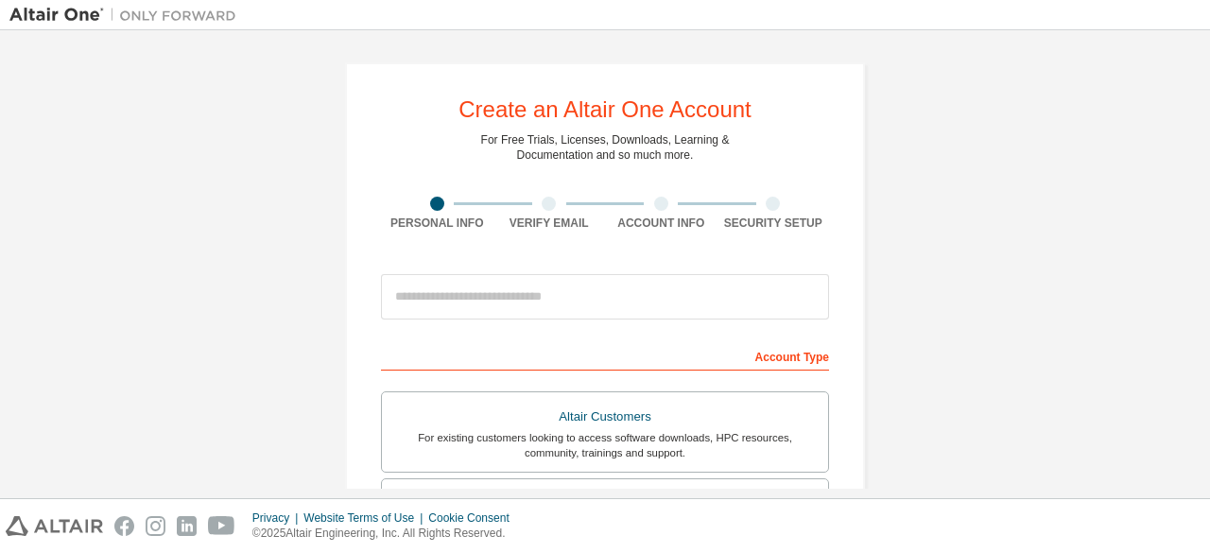
scroll to position [95, 0]
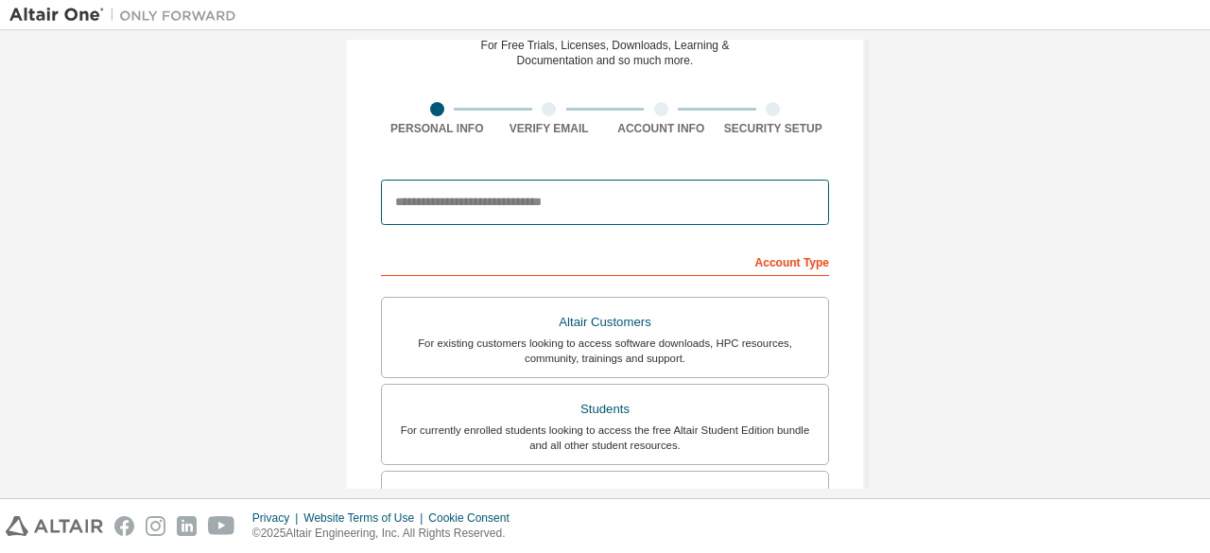
click at [584, 200] on input "email" at bounding box center [605, 202] width 448 height 45
type input "*"
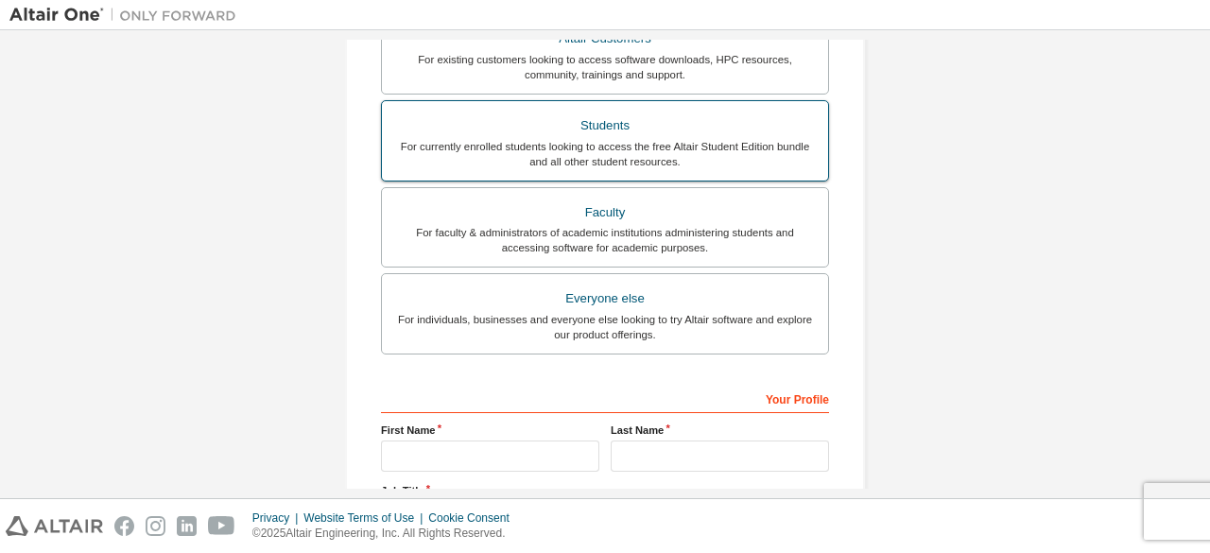
type input "**********"
click at [591, 122] on div "Students" at bounding box center [605, 126] width 424 height 26
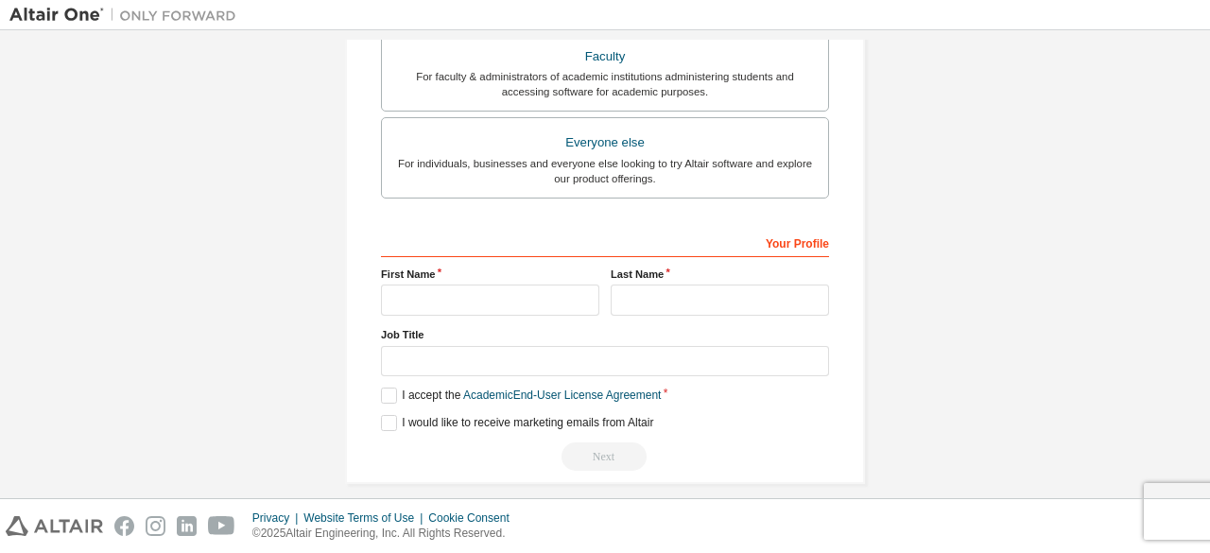
scroll to position [547, 0]
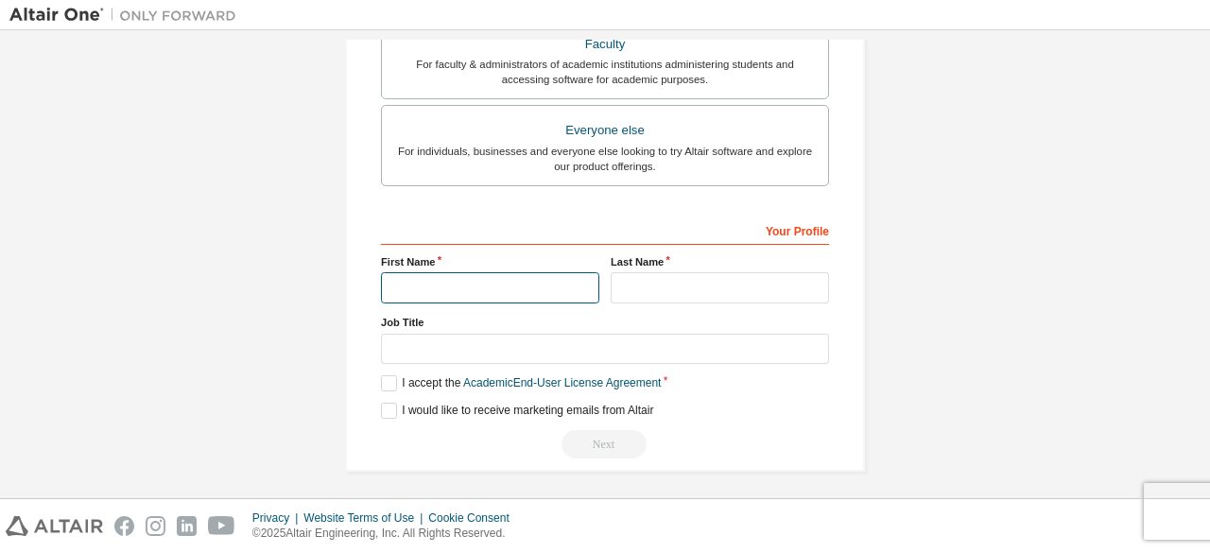
click at [475, 277] on input "text" at bounding box center [490, 287] width 218 height 31
type input "******"
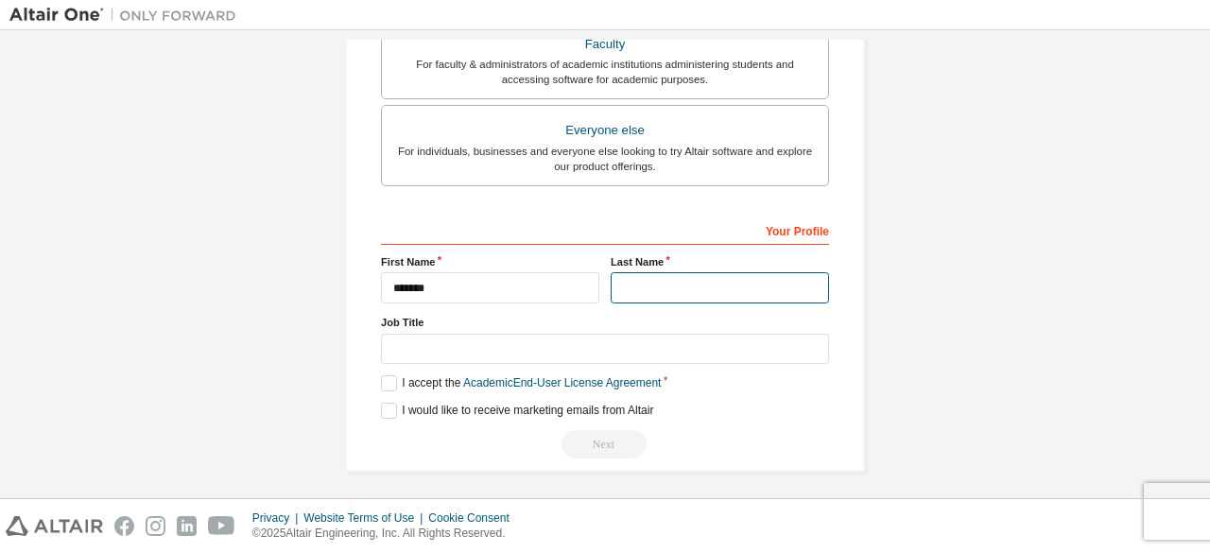
click at [698, 283] on input "text" at bounding box center [720, 287] width 218 height 31
type input "****"
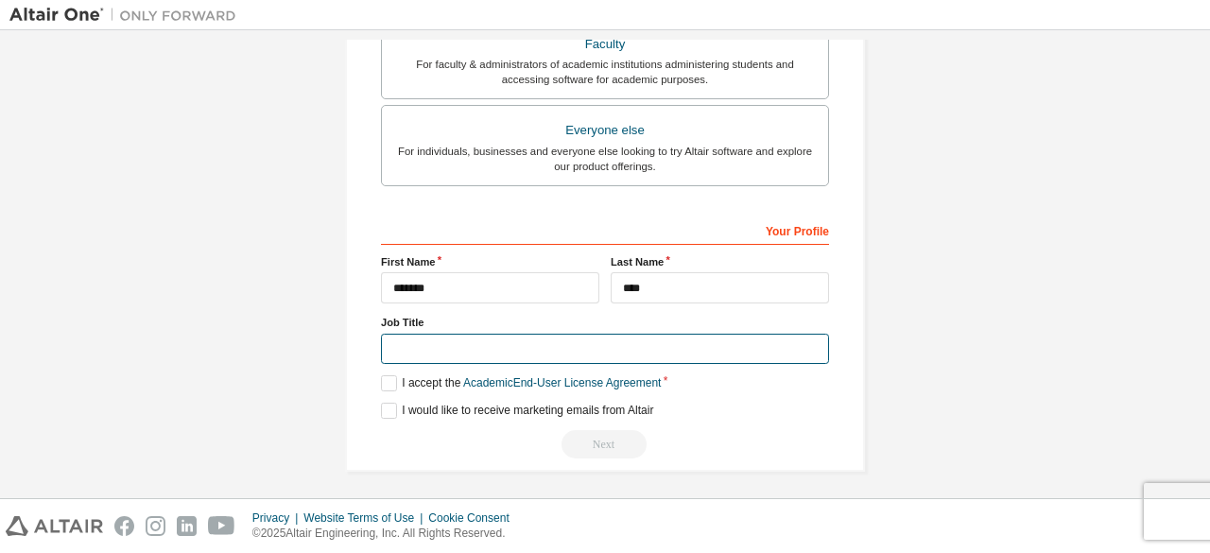
click at [545, 356] on input "text" at bounding box center [605, 349] width 448 height 31
type input "*******"
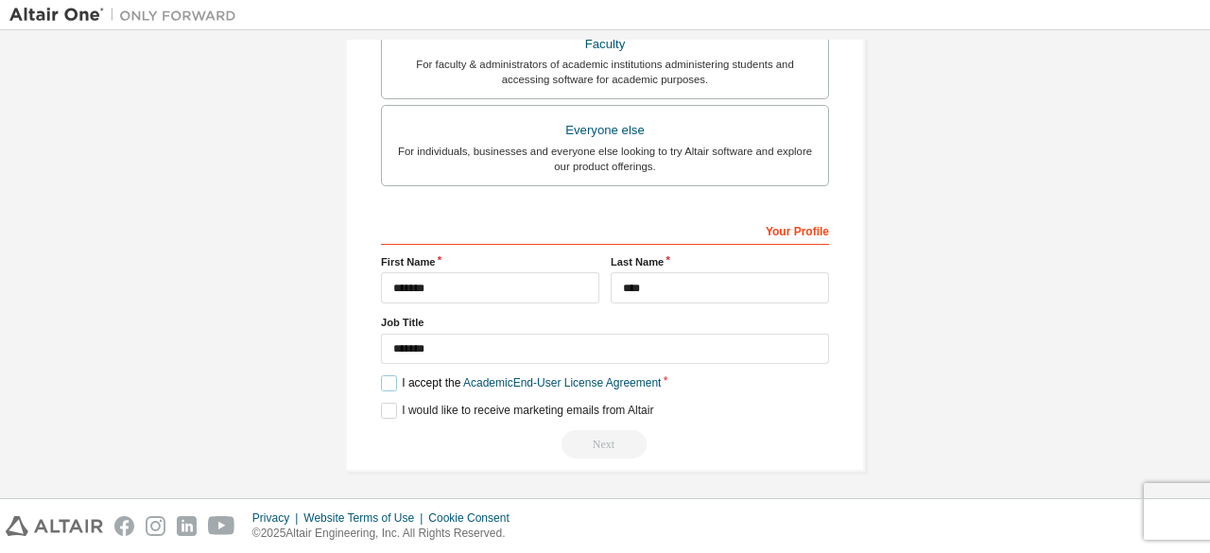
click at [416, 384] on label "I accept the Academic End-User License Agreement" at bounding box center [521, 383] width 280 height 16
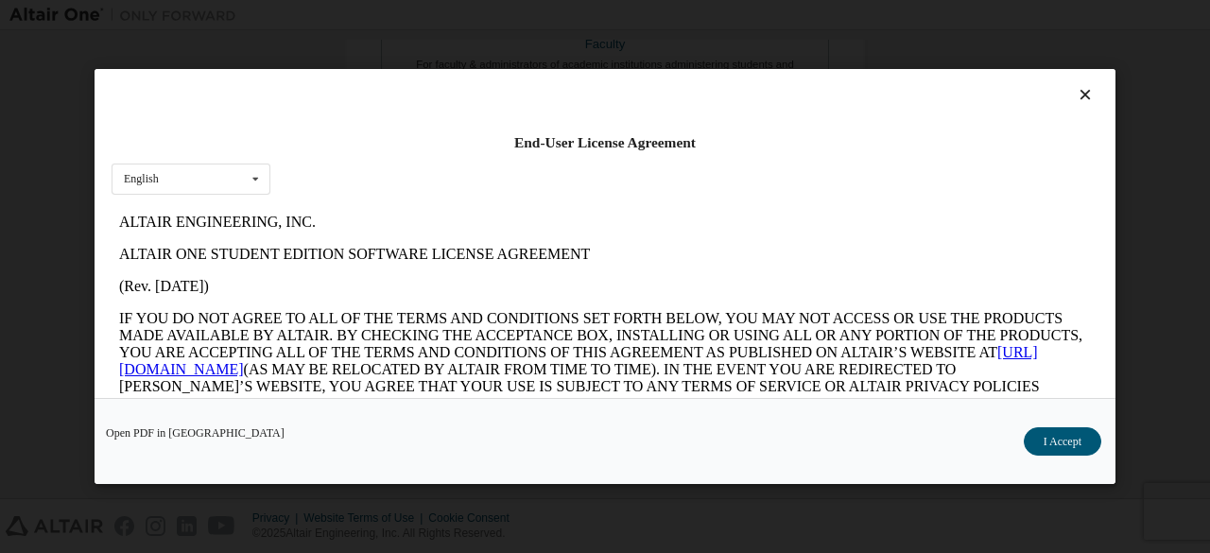
scroll to position [0, 0]
click at [1048, 443] on button "I Accept" at bounding box center [1063, 441] width 78 height 28
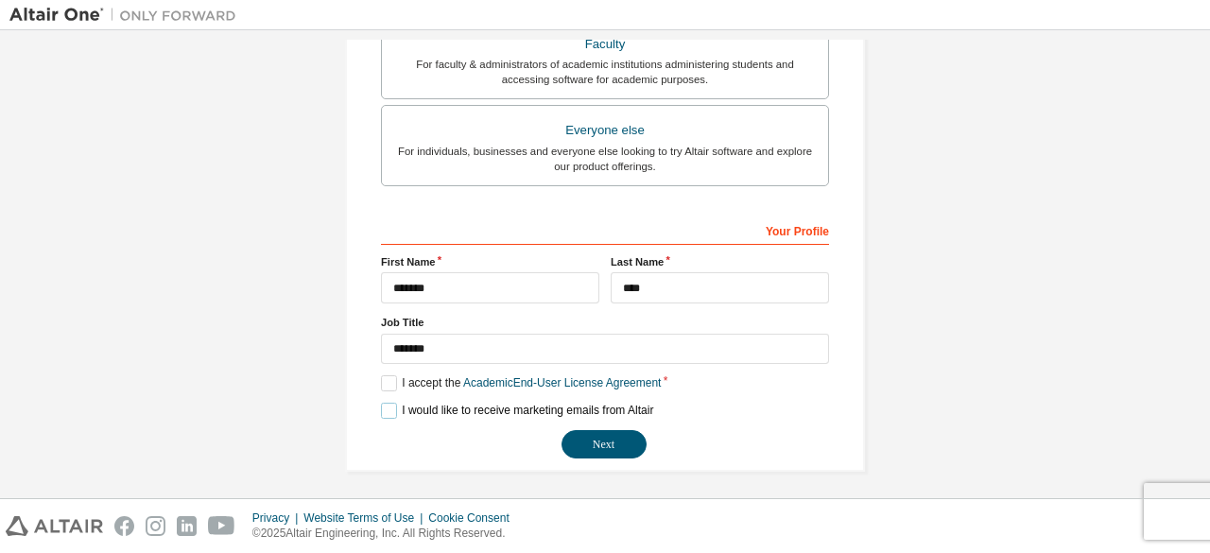
click at [386, 411] on label "I would like to receive marketing emails from Altair" at bounding box center [517, 411] width 272 height 16
click at [390, 408] on label "I would like to receive marketing emails from Altair" at bounding box center [517, 411] width 272 height 16
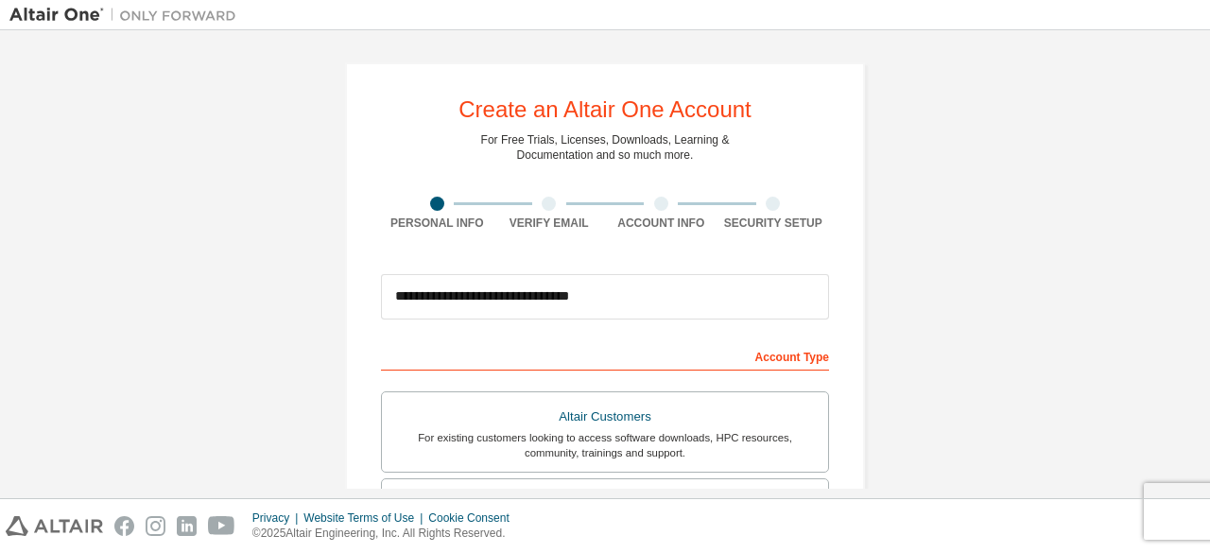
scroll to position [547, 0]
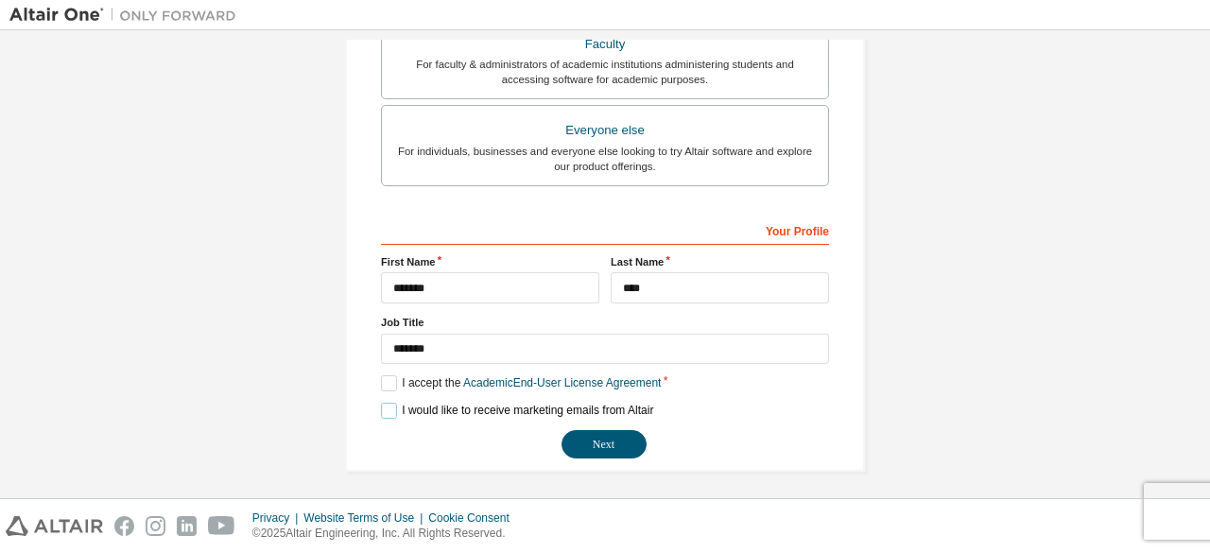
click at [382, 405] on label "I would like to receive marketing emails from Altair" at bounding box center [517, 411] width 272 height 16
click at [585, 438] on button "Next" at bounding box center [604, 444] width 85 height 28
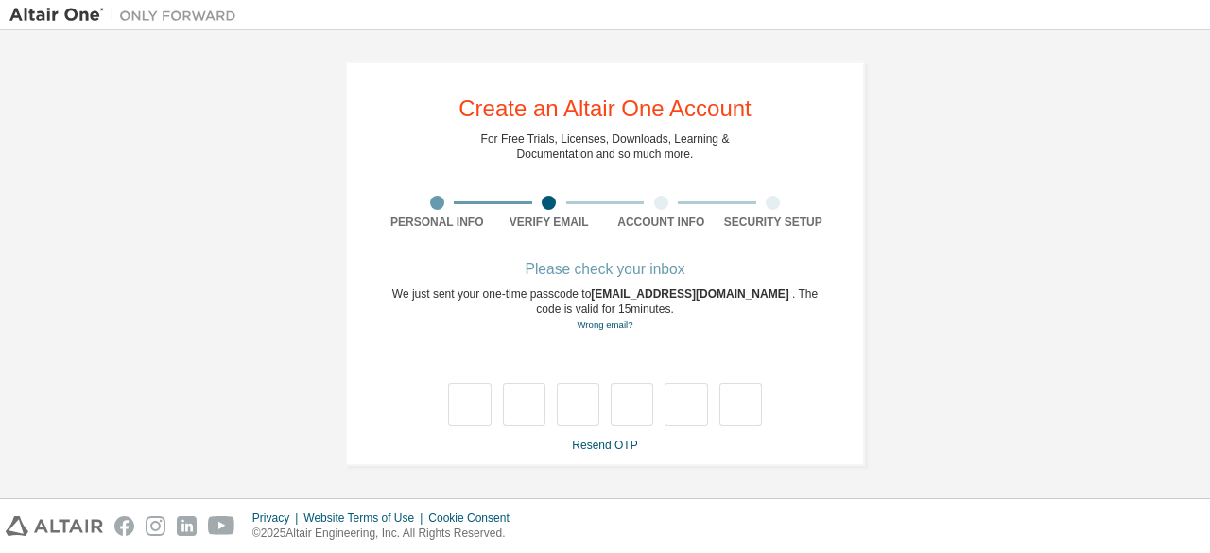
scroll to position [0, 0]
type input "*"
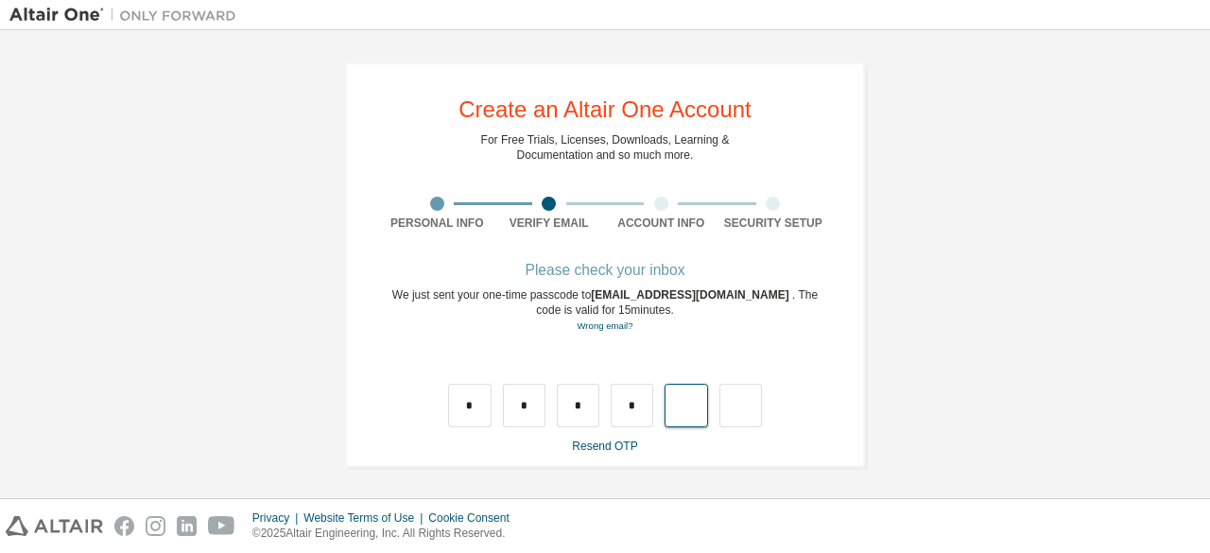
type input "*"
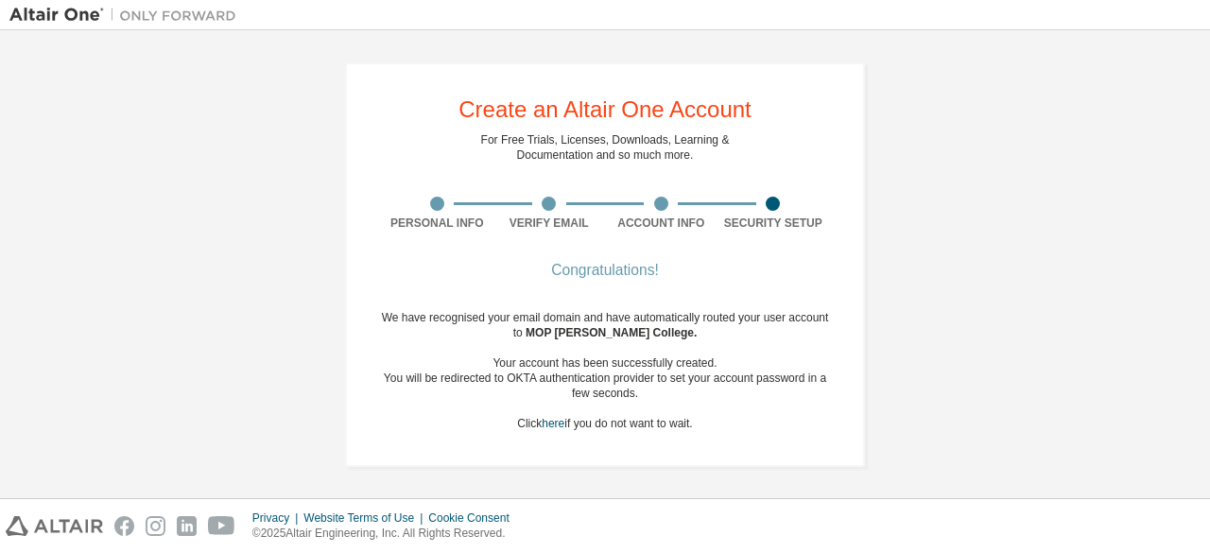
drag, startPoint x: 557, startPoint y: 426, endPoint x: 572, endPoint y: 428, distance: 15.2
click at [560, 426] on div "We have recognised your email domain and have automatically routed your user ac…" at bounding box center [605, 370] width 448 height 121
